Goal: Task Accomplishment & Management: Manage account settings

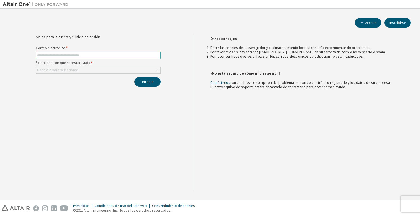
click at [71, 57] on input "text" at bounding box center [98, 55] width 122 height 4
type input "**********"
click at [84, 72] on div "Haga clic para seleccionar" at bounding box center [98, 70] width 124 height 7
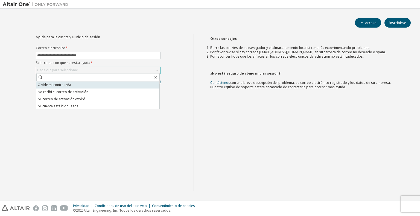
click at [73, 87] on li "Olvidé mi contraseña" at bounding box center [97, 85] width 123 height 7
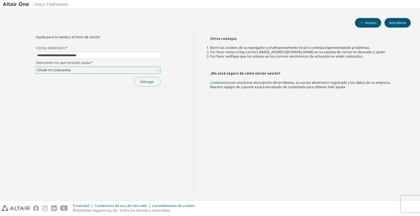
click at [149, 85] on button "Entregar" at bounding box center [147, 82] width 26 height 10
click at [72, 54] on input "text" at bounding box center [98, 55] width 122 height 4
click at [40, 69] on font "Haga clic para seleccionar" at bounding box center [57, 70] width 41 height 5
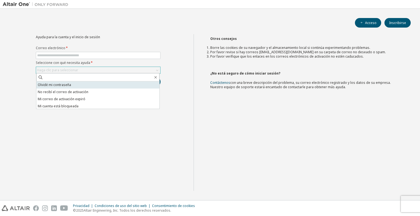
click at [48, 85] on font "Olvidé mi contraseña" at bounding box center [54, 85] width 33 height 5
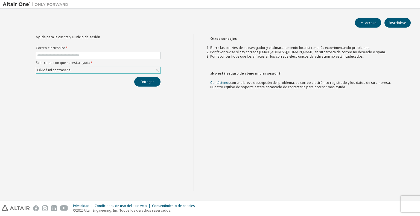
click at [59, 59] on form "Correo electrónico * Seleccione con qué necesita ayuda * Olvidé mi contraseña" at bounding box center [98, 60] width 125 height 28
click at [57, 56] on input "text" at bounding box center [98, 55] width 122 height 4
type input "**********"
click at [141, 80] on font "Entregar" at bounding box center [147, 82] width 13 height 5
click at [104, 54] on input "text" at bounding box center [98, 55] width 122 height 4
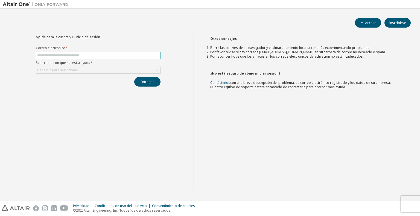
click at [90, 56] on input "text" at bounding box center [98, 55] width 122 height 4
type input "**********"
click at [96, 67] on div "Haga clic para seleccionar" at bounding box center [98, 70] width 124 height 7
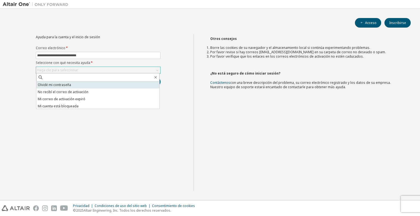
click at [66, 86] on font "Olvidé mi contraseña" at bounding box center [54, 85] width 33 height 5
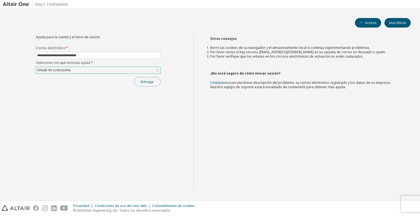
click at [155, 83] on button "Entregar" at bounding box center [147, 82] width 26 height 10
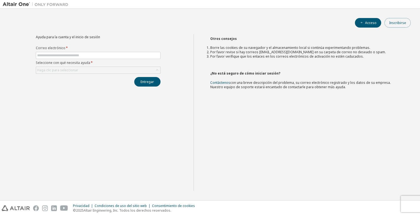
click at [408, 20] on button "Inscribirse" at bounding box center [398, 23] width 26 height 10
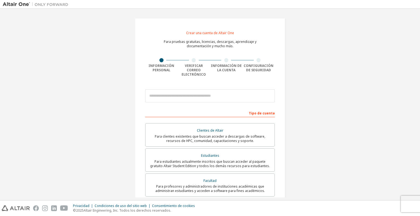
scroll to position [27, 0]
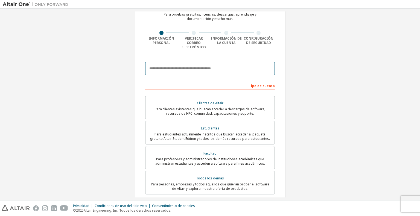
click at [188, 65] on input "email" at bounding box center [210, 68] width 130 height 13
type input "**********"
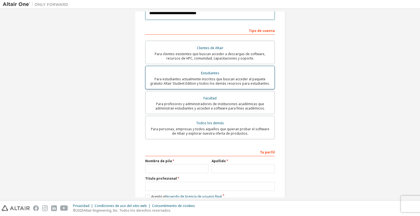
scroll to position [45, 0]
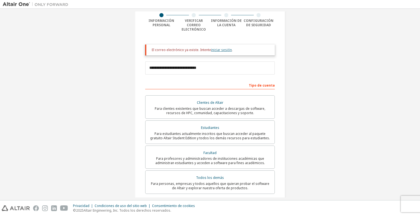
click at [223, 48] on font "iniciar sesión" at bounding box center [221, 50] width 21 height 5
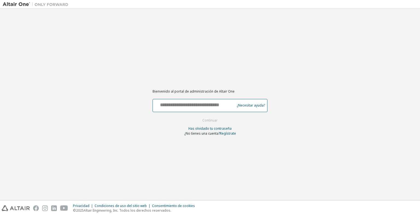
click at [214, 104] on input "text" at bounding box center [194, 104] width 79 height 8
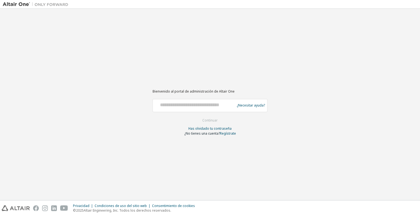
click at [309, 121] on div "Bienvenido al portal de administración de Altair One ¿Necesitar ayuda? Asegúres…" at bounding box center [210, 104] width 415 height 186
click at [227, 129] on font "Has olvidado tu contraseña" at bounding box center [209, 128] width 43 height 5
